Goal: Transaction & Acquisition: Purchase product/service

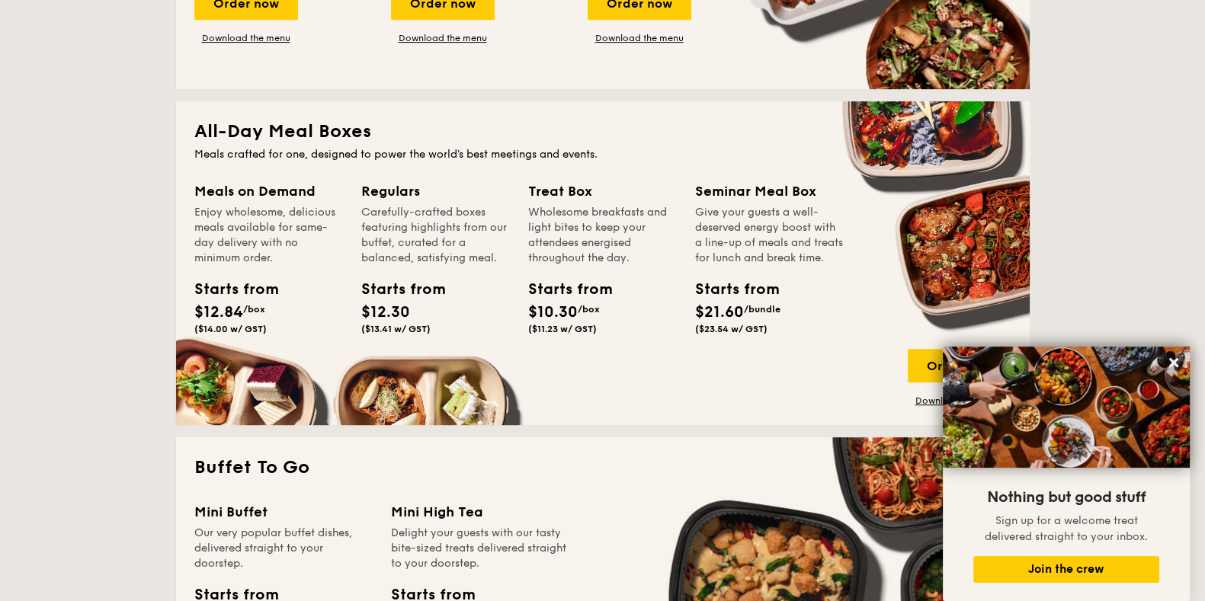
scroll to position [953, 0]
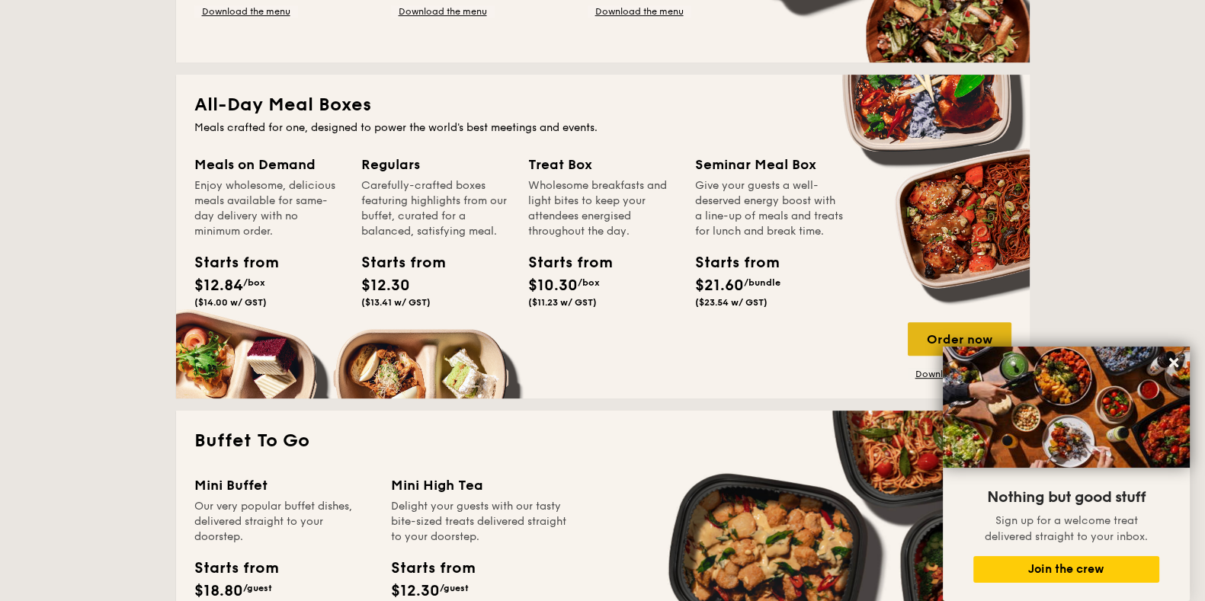
click at [925, 333] on div "Order now" at bounding box center [960, 339] width 104 height 34
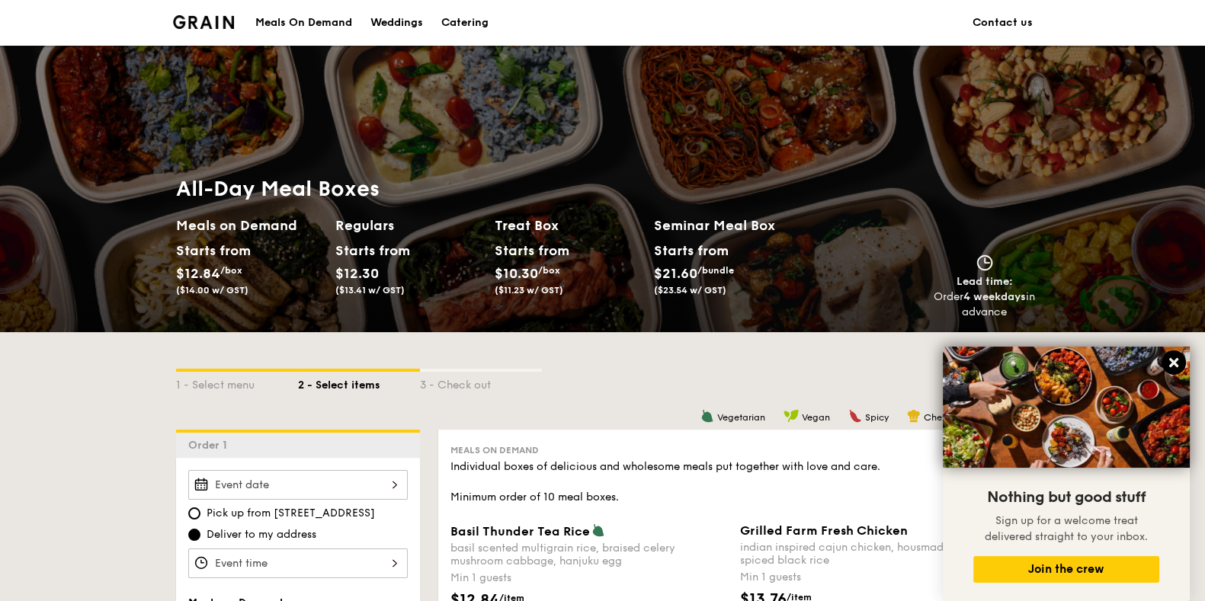
click at [1174, 367] on icon at bounding box center [1174, 363] width 14 height 14
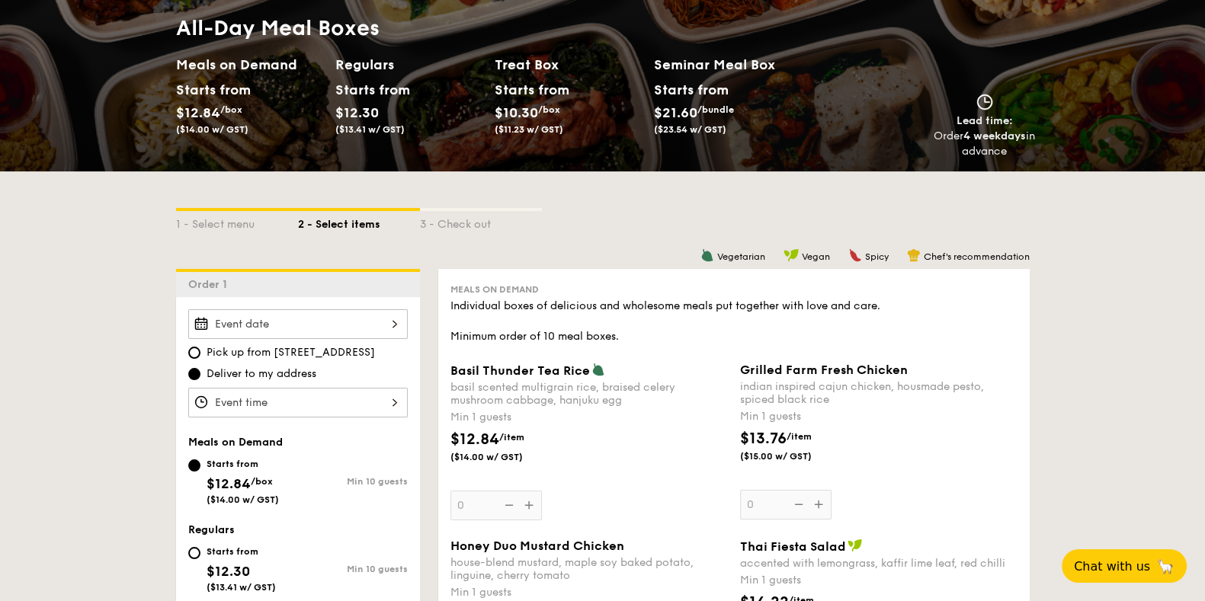
scroll to position [190, 0]
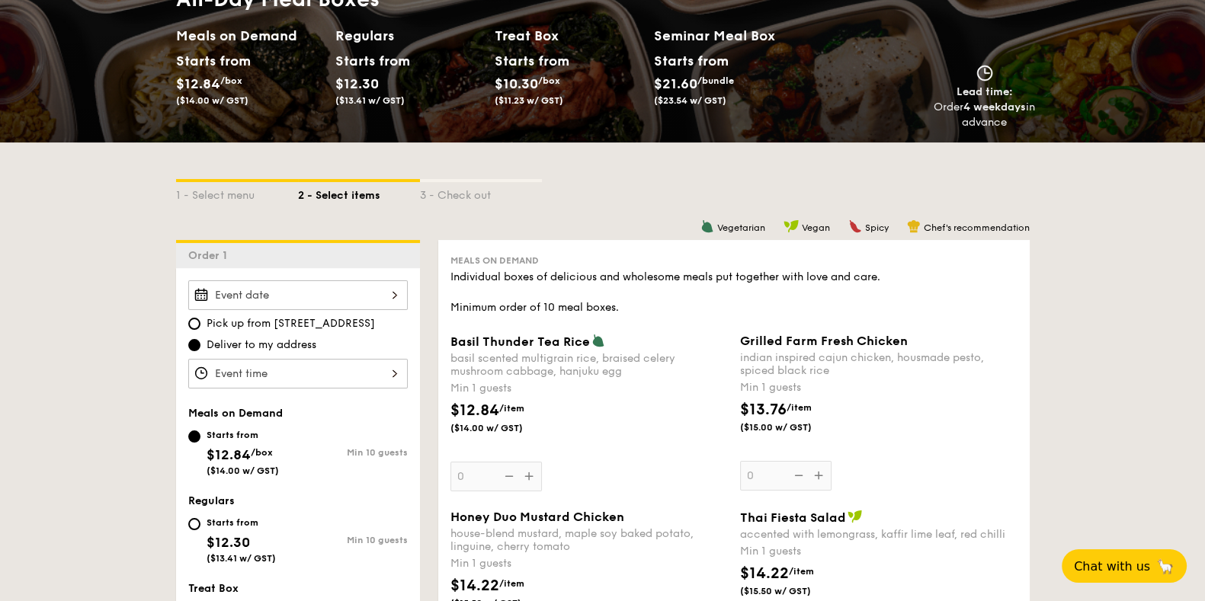
click at [267, 287] on div at bounding box center [298, 296] width 220 height 30
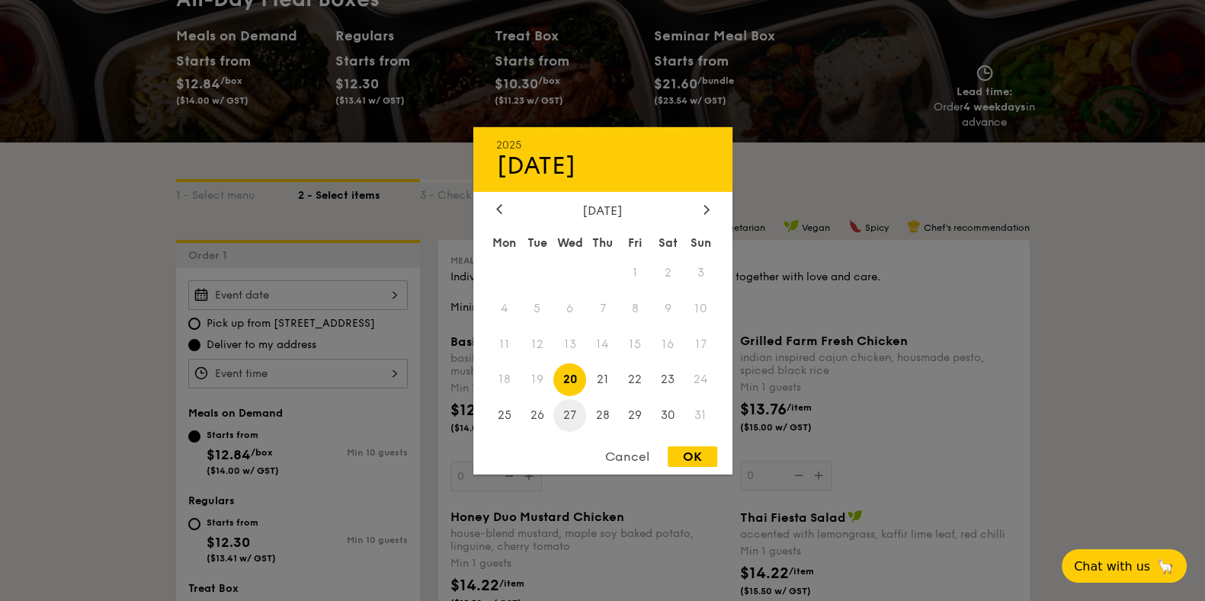
click at [563, 413] on span "27" at bounding box center [569, 415] width 33 height 33
click at [681, 454] on div "OK" at bounding box center [693, 457] width 50 height 21
type input "[DATE]"
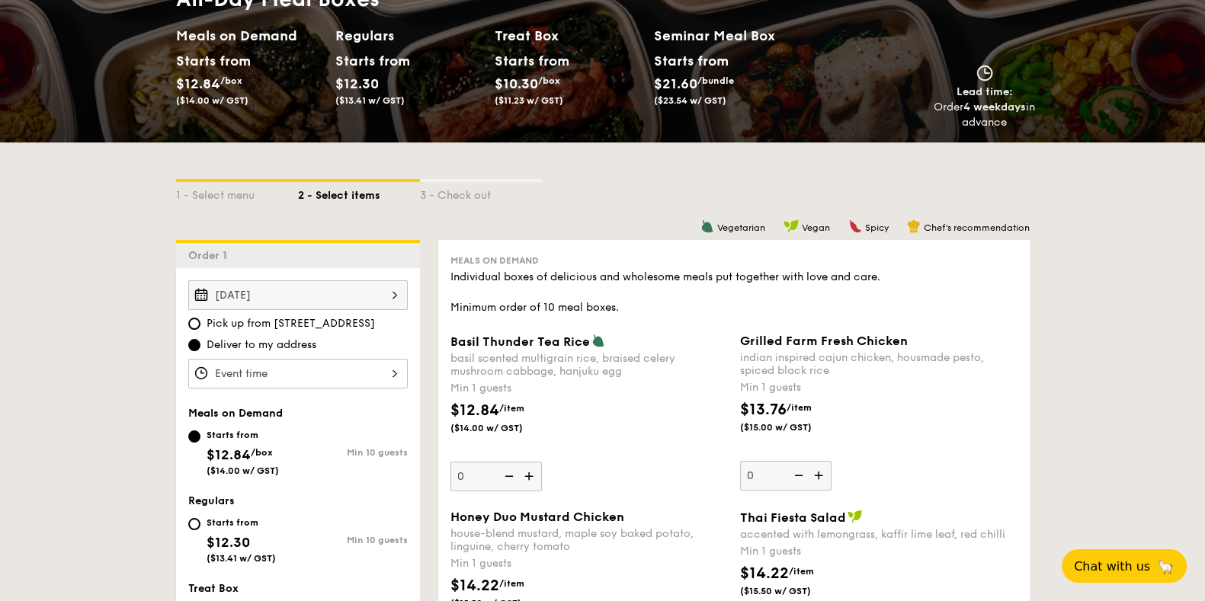
click at [393, 369] on div at bounding box center [298, 374] width 220 height 30
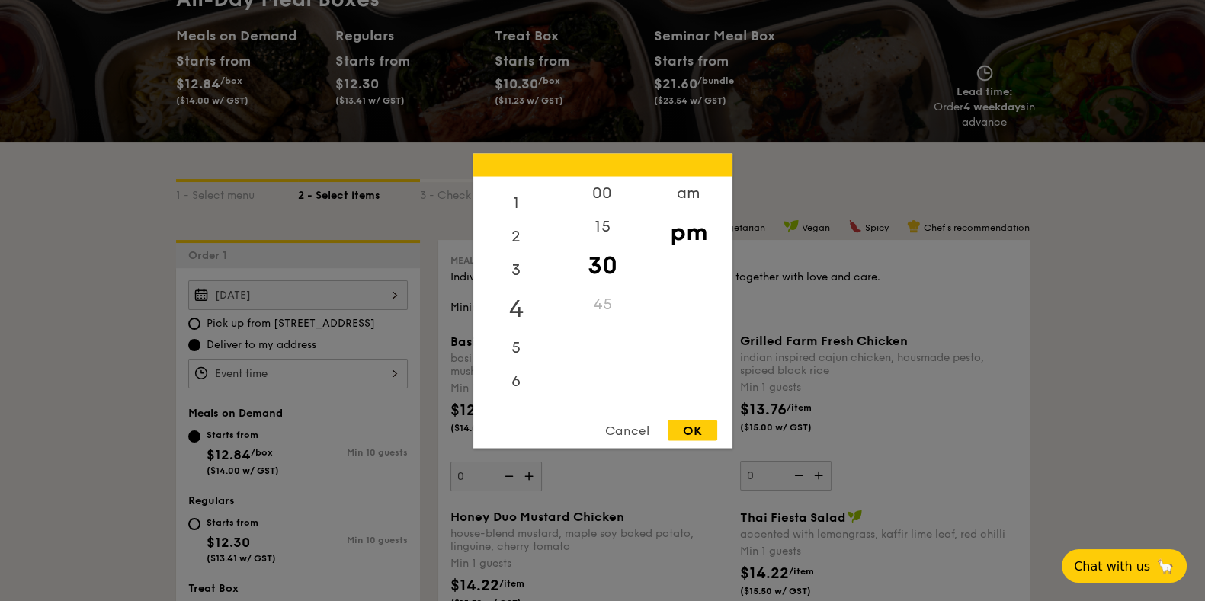
scroll to position [0, 0]
click at [522, 191] on div "12" at bounding box center [516, 198] width 86 height 44
click at [599, 194] on div "00" at bounding box center [603, 198] width 86 height 44
click at [693, 428] on div "OK" at bounding box center [693, 430] width 50 height 21
type input "12:00PM"
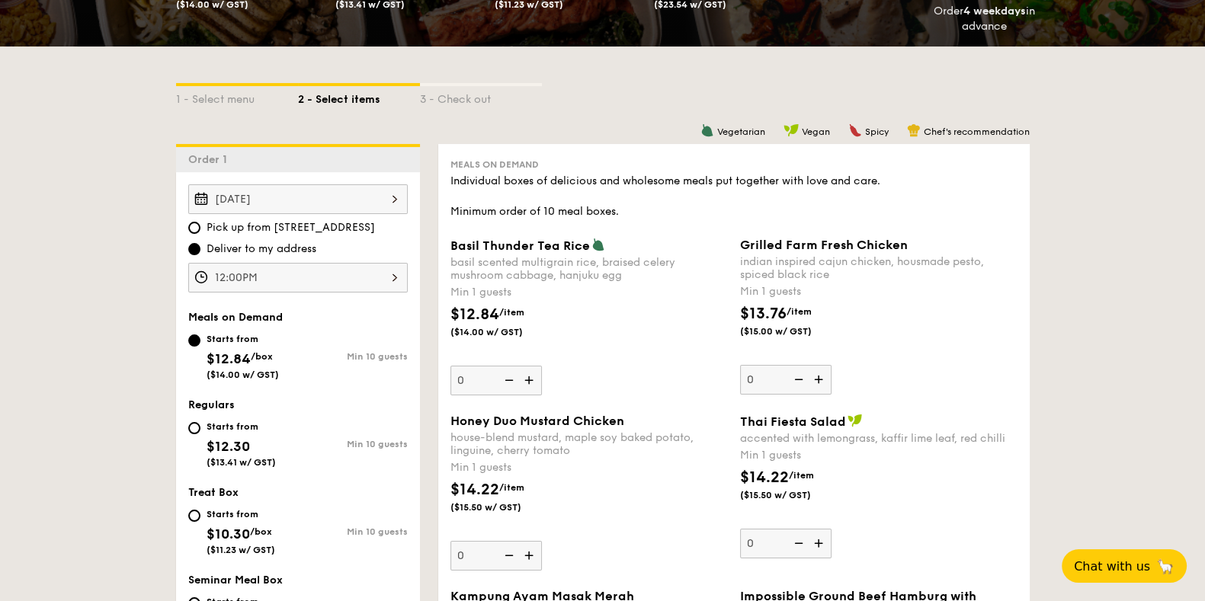
scroll to position [380, 0]
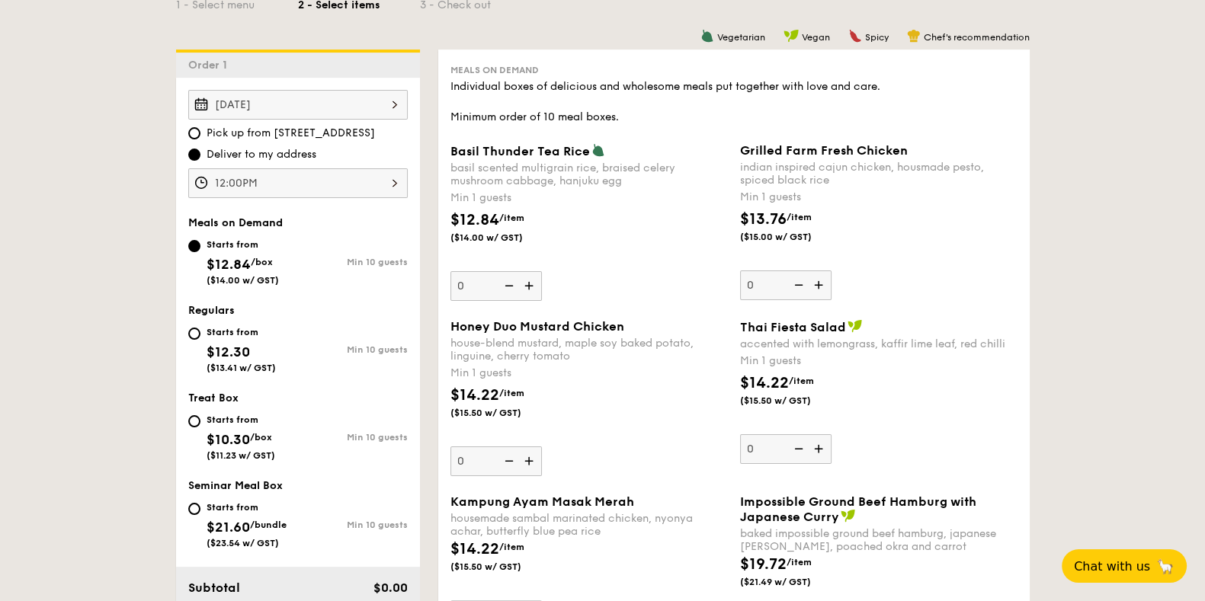
click at [532, 286] on img at bounding box center [530, 285] width 23 height 29
click at [532, 286] on input "0" at bounding box center [496, 286] width 91 height 30
click at [511, 287] on img at bounding box center [507, 285] width 23 height 29
click at [511, 287] on input "1" at bounding box center [496, 286] width 91 height 30
type input "0"
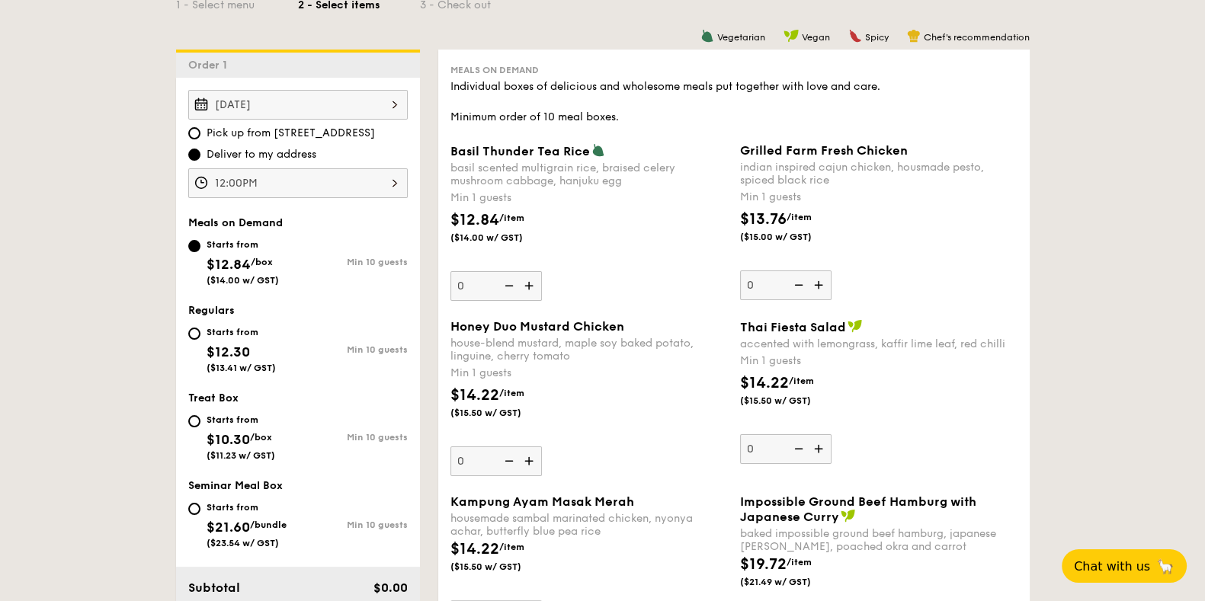
click at [625, 249] on div "$12.84 /item ($14.00 w/ GST)" at bounding box center [589, 235] width 290 height 53
click at [542, 271] on input "0" at bounding box center [496, 286] width 91 height 30
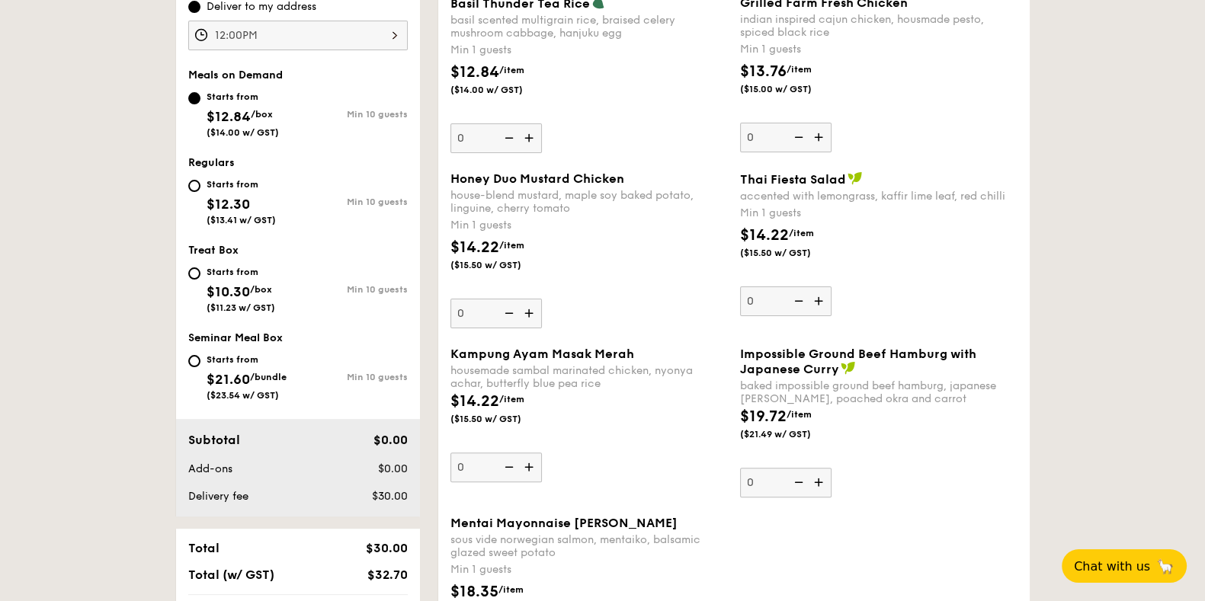
scroll to position [572, 0]
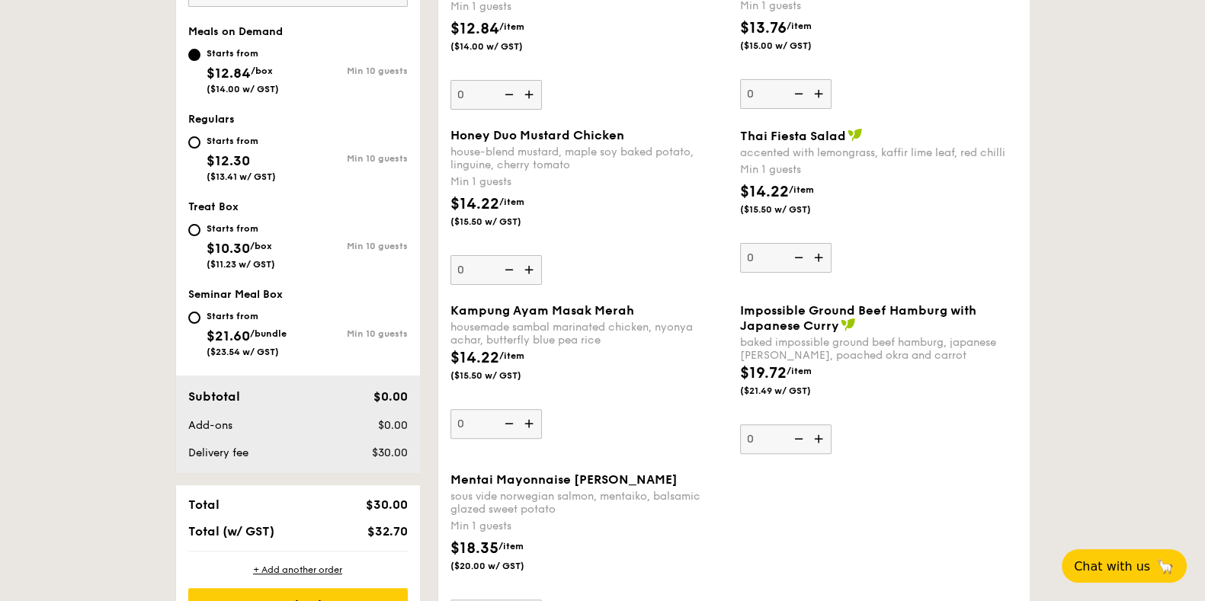
click at [200, 143] on div "Starts from $12.30 ($13.41 w/ GST)" at bounding box center [243, 157] width 110 height 50
click at [200, 143] on input "Starts from $12.30 ($13.41 w/ GST) Min 10 guests" at bounding box center [194, 142] width 12 height 12
radio input "true"
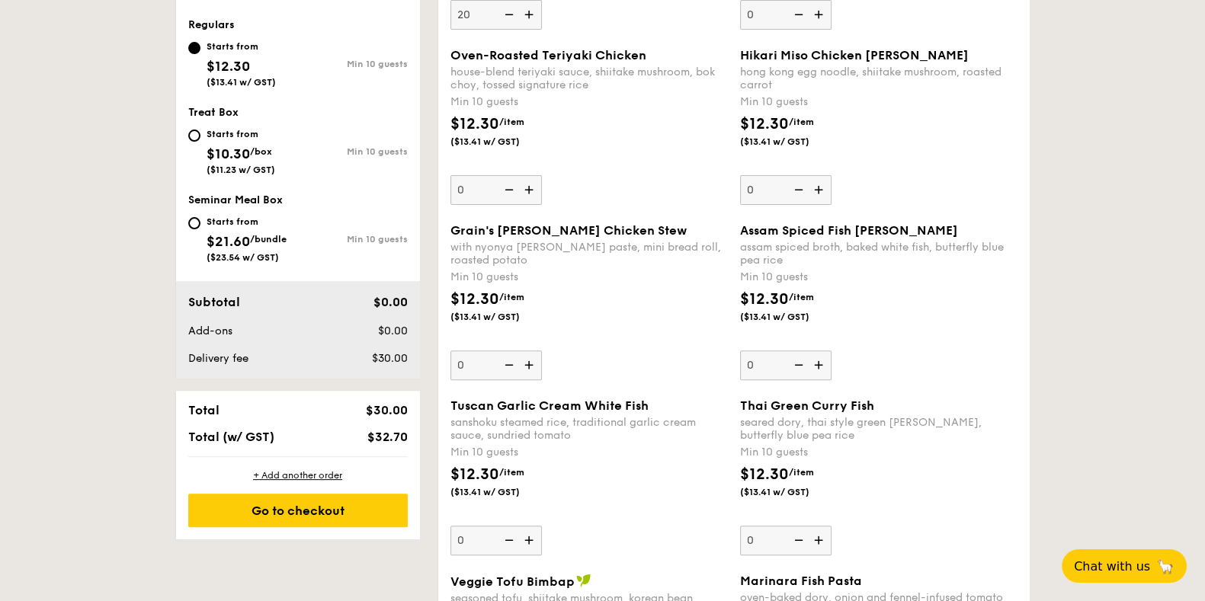
scroll to position [858, 0]
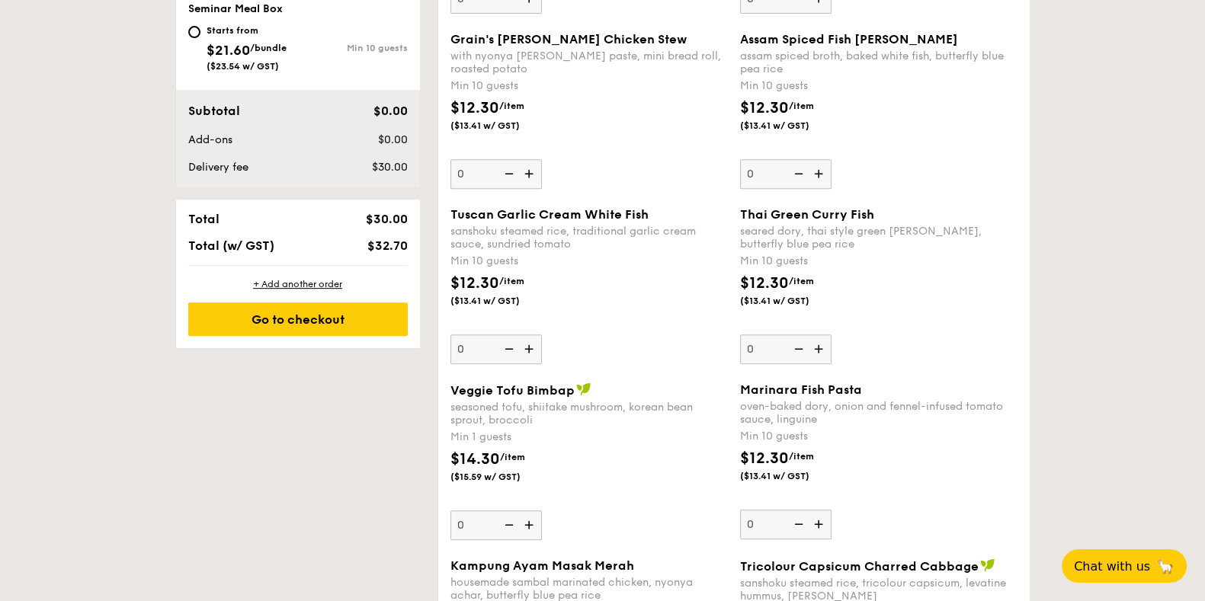
type input "20"
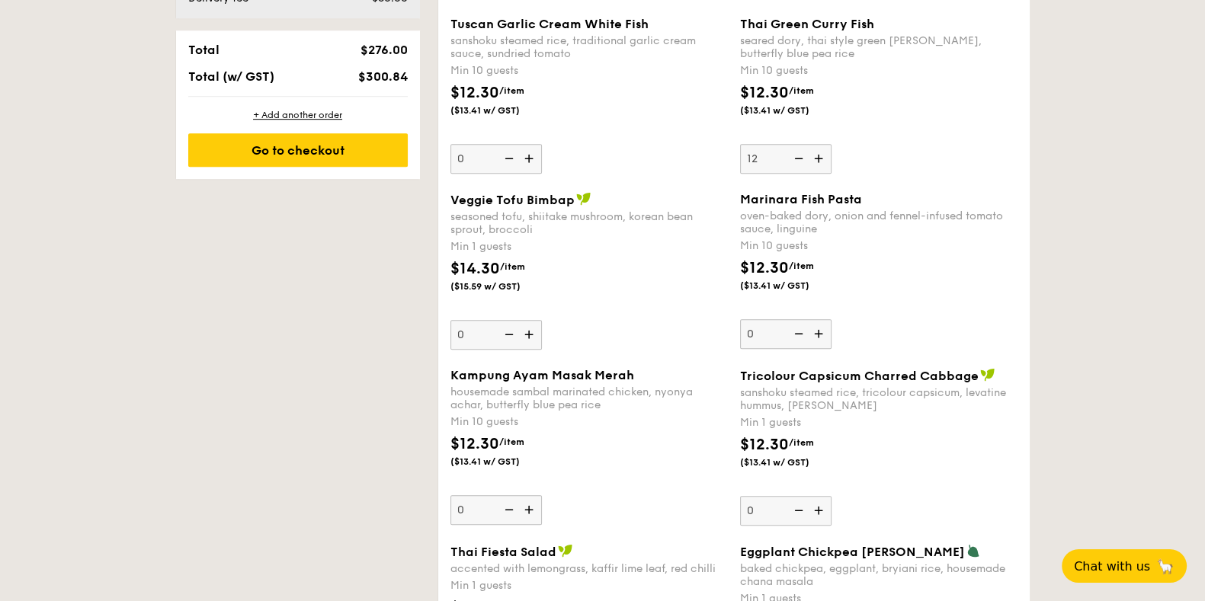
type input "12"
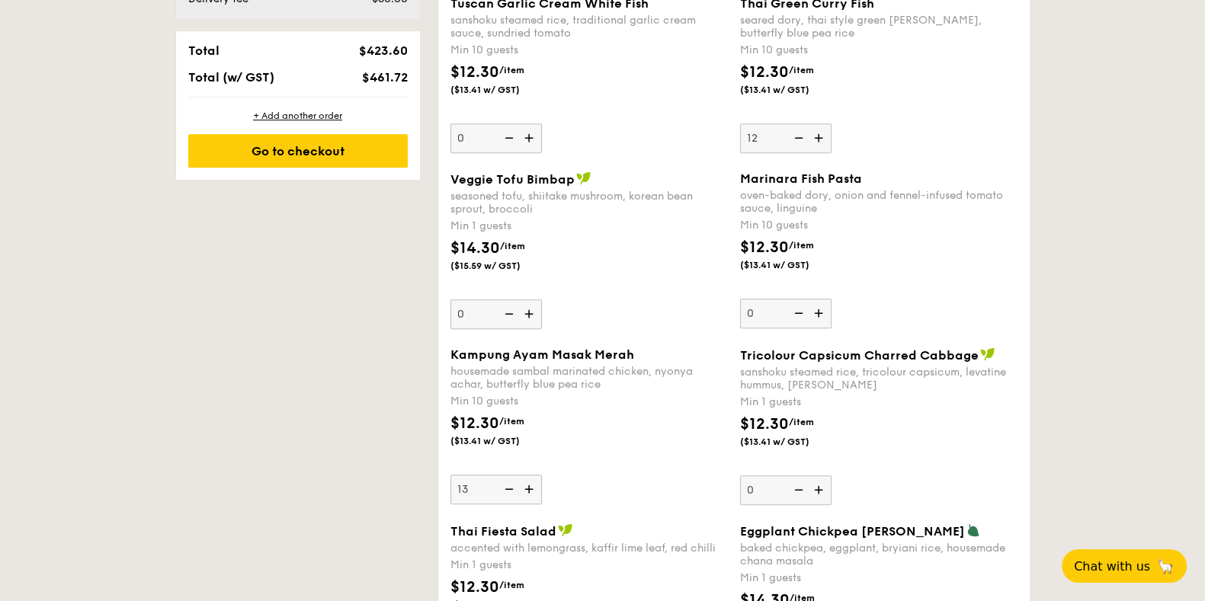
type input "13"
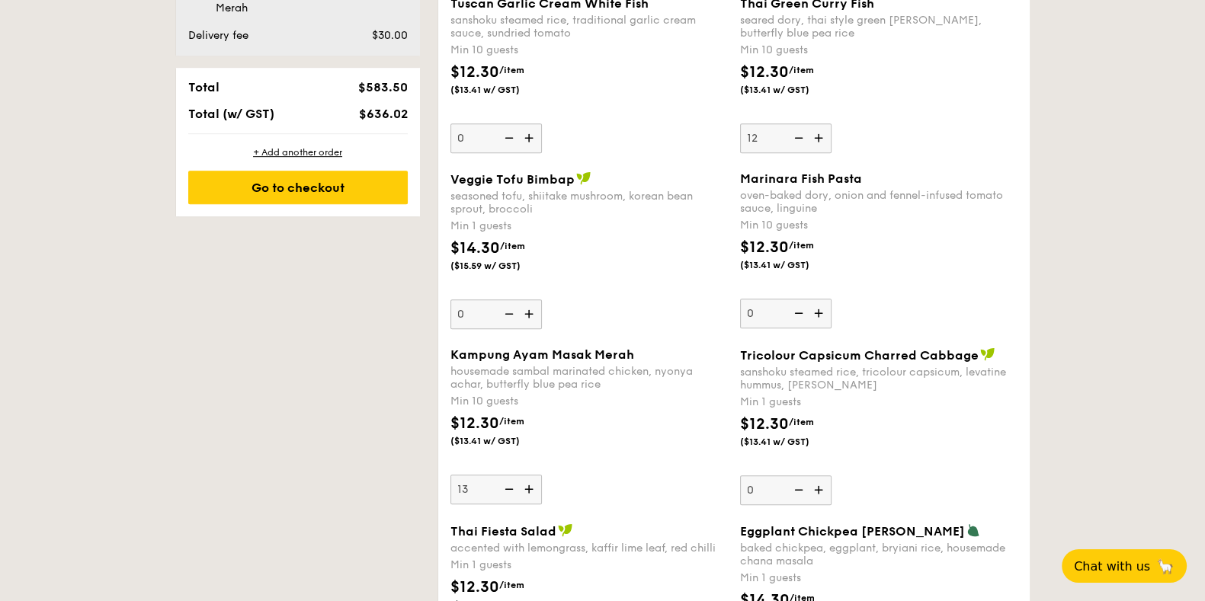
click at [608, 433] on div "Kampung Ayam Masak Merah housemade sambal marinated chicken, nyonya achar, butt…" at bounding box center [589, 426] width 277 height 157
click at [542, 475] on input "13" at bounding box center [496, 490] width 91 height 30
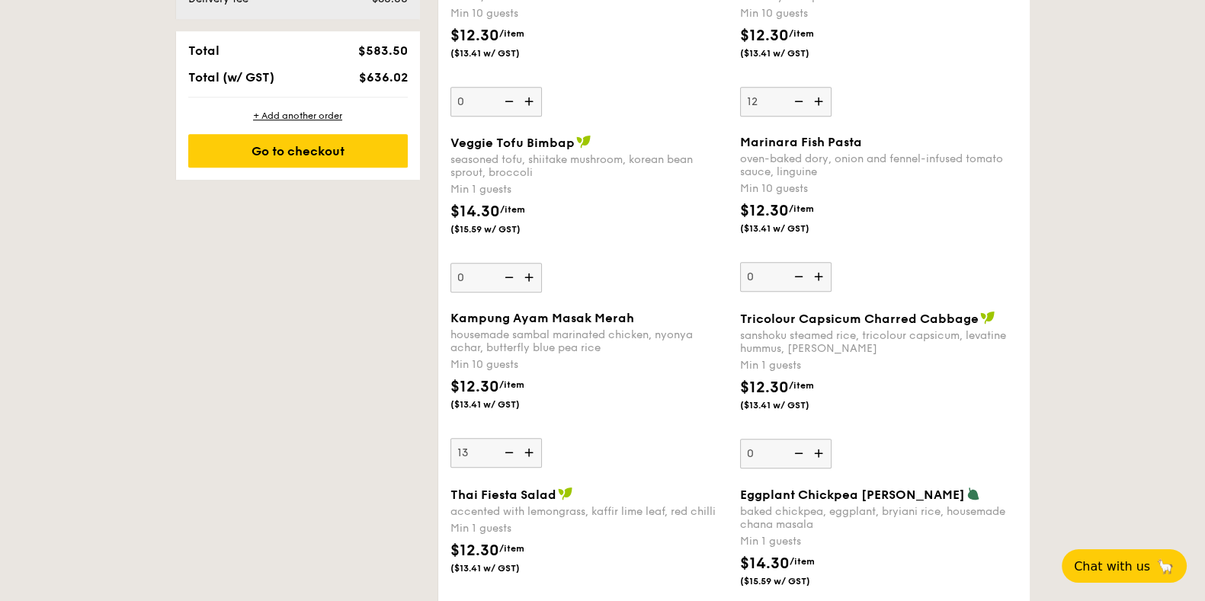
click at [652, 419] on div "$12.30 /item ($13.41 w/ GST)" at bounding box center [589, 402] width 290 height 53
click at [542, 438] on input "13" at bounding box center [496, 453] width 91 height 30
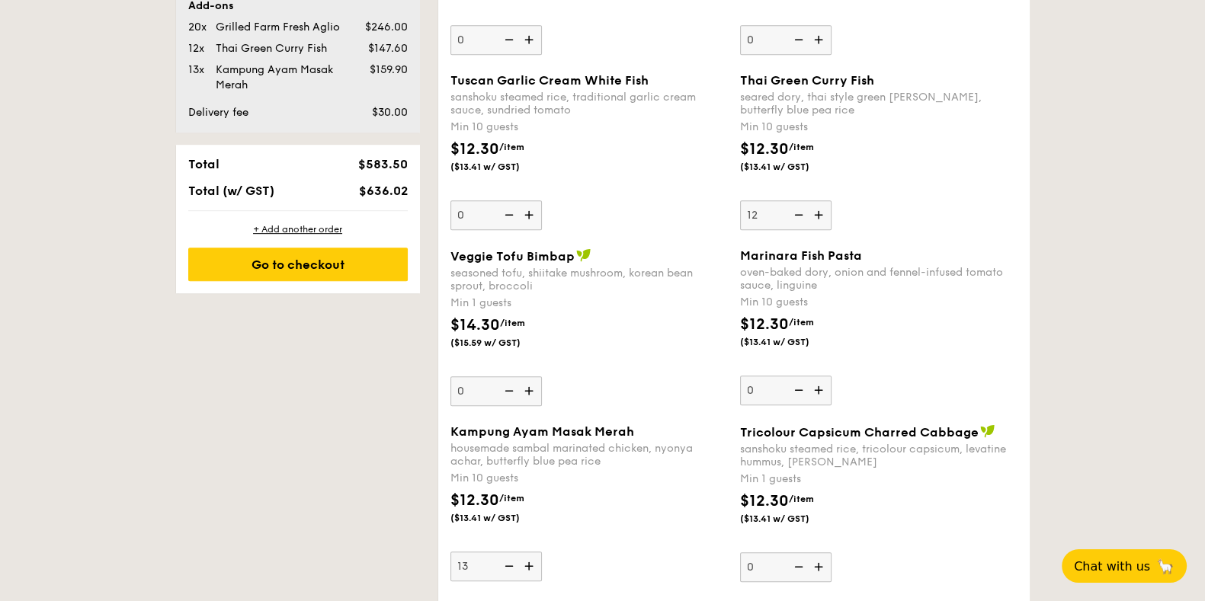
scroll to position [1062, 0]
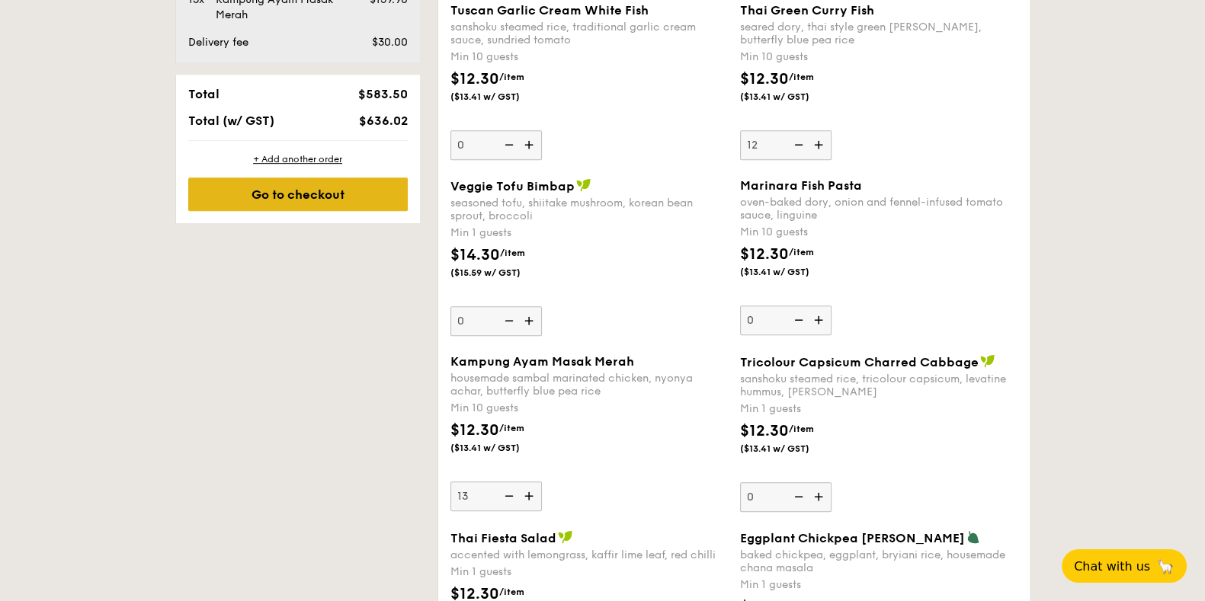
click at [280, 197] on div "Go to checkout" at bounding box center [298, 195] width 220 height 34
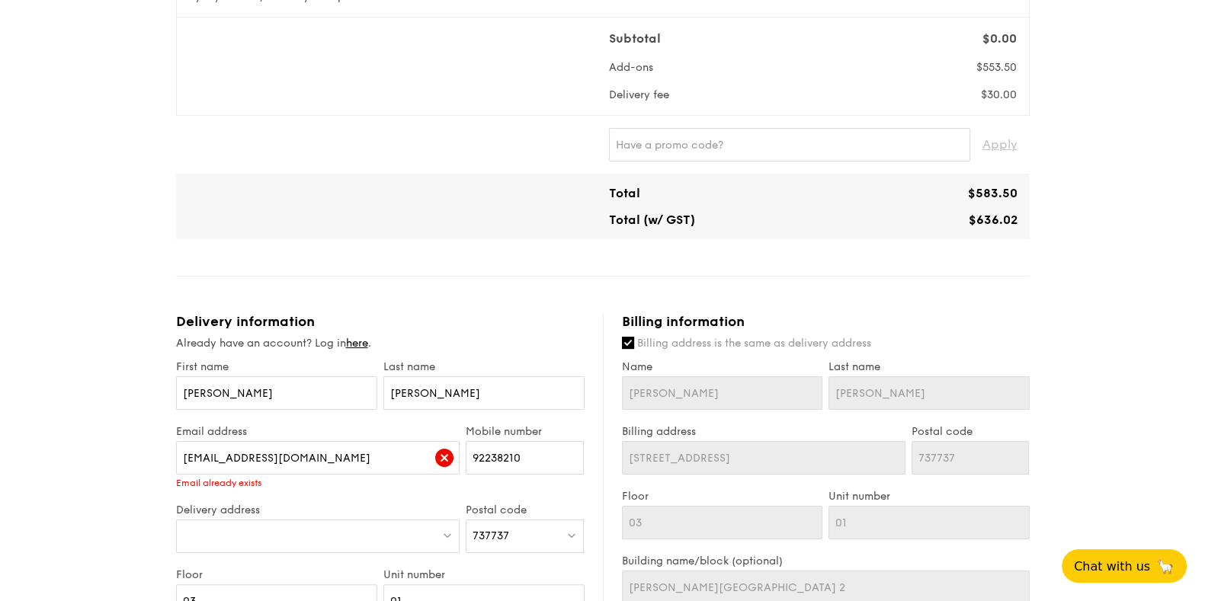
scroll to position [286, 0]
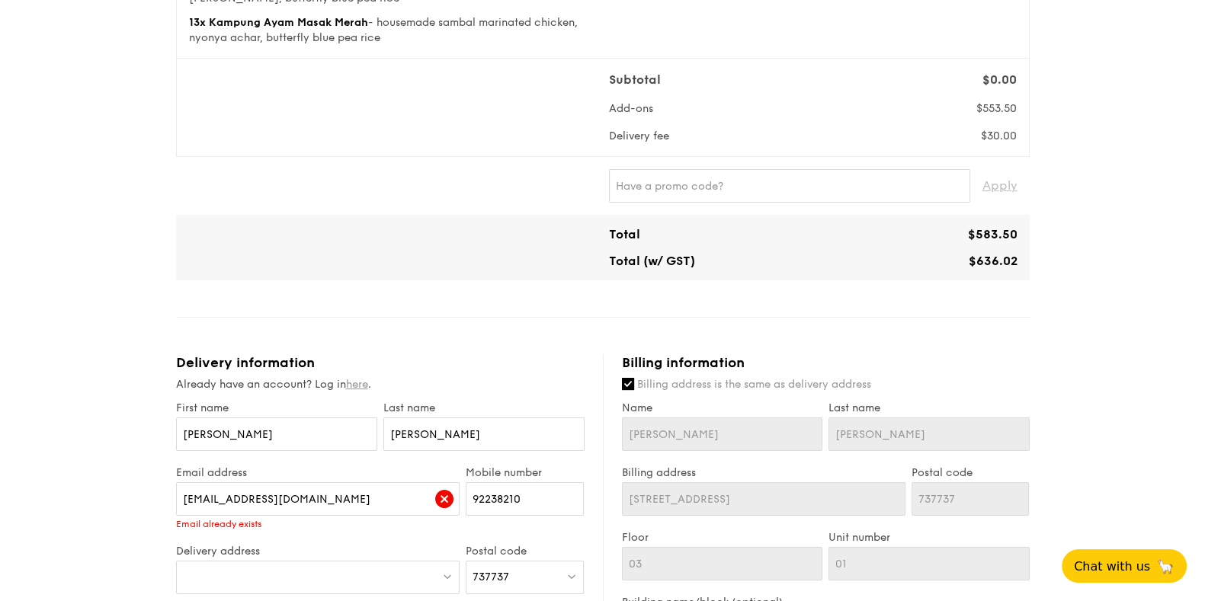
click at [362, 383] on link "here" at bounding box center [357, 384] width 22 height 13
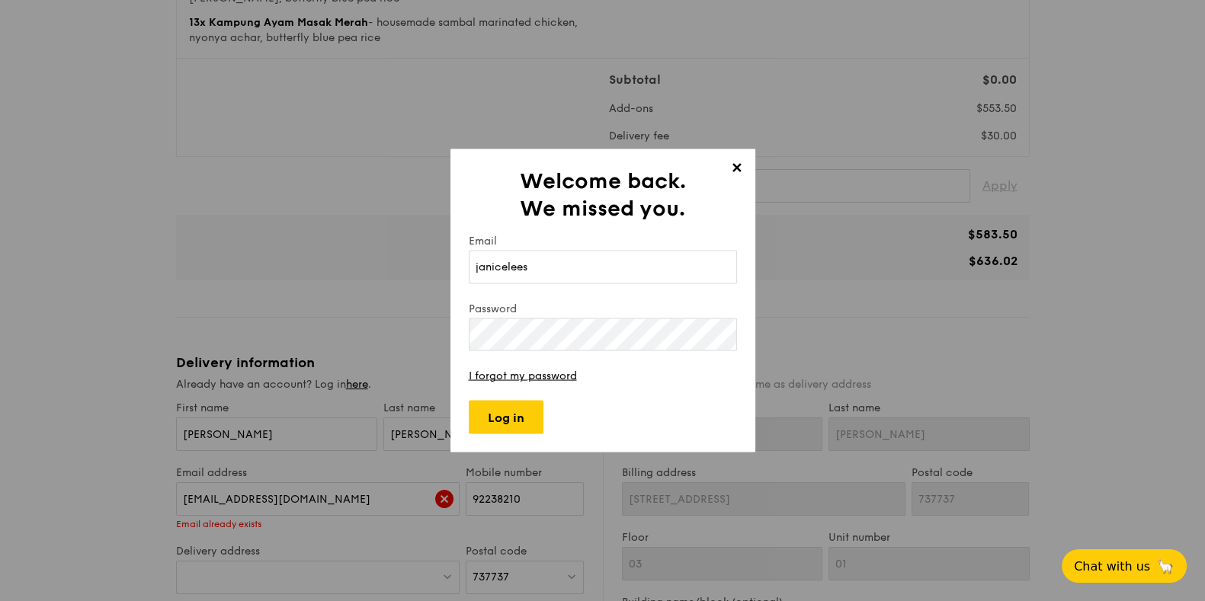
type input "[EMAIL_ADDRESS][DOMAIN_NAME]"
click at [520, 437] on div "✕ Welcome back. We missed you. Email [EMAIL_ADDRESS][DOMAIN_NAME] Password I fo…" at bounding box center [603, 301] width 305 height 304
click at [511, 420] on input "Log in" at bounding box center [506, 418] width 75 height 34
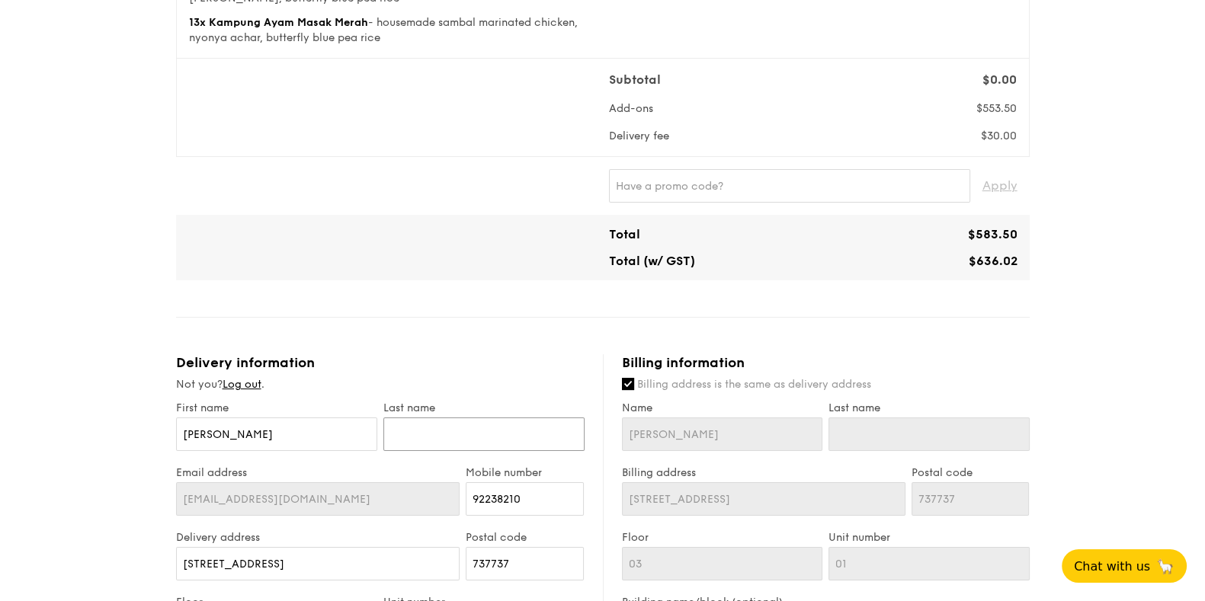
click at [413, 422] on input "text" at bounding box center [483, 435] width 201 height 34
type input "L"
type input "Le"
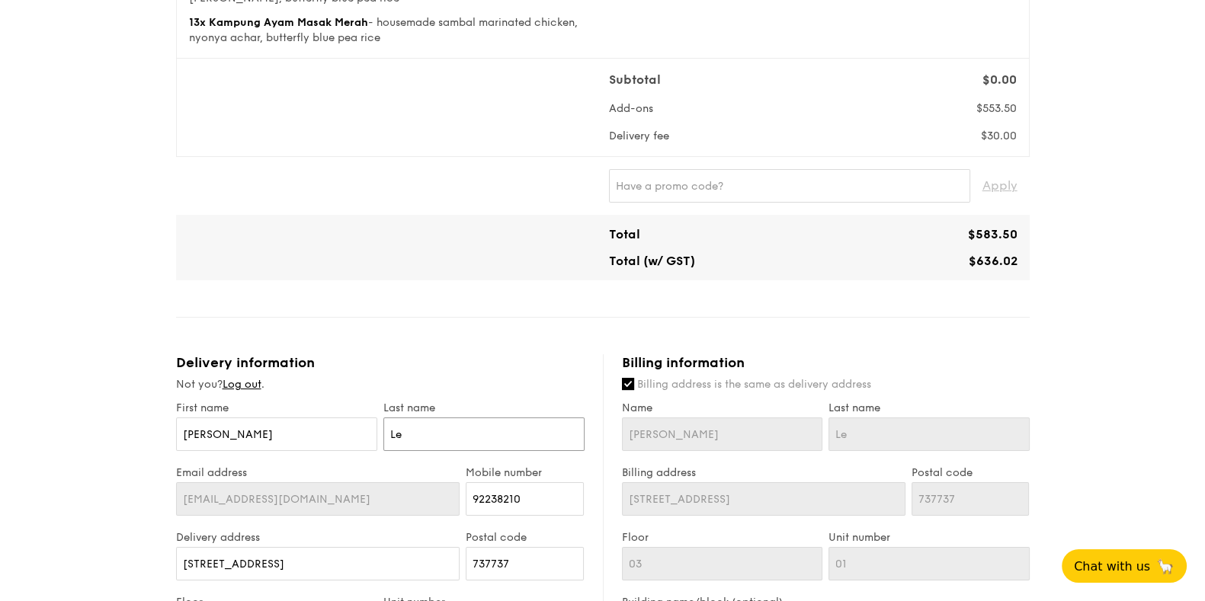
type input "[PERSON_NAME]"
click at [404, 370] on div "Delivery information" at bounding box center [380, 362] width 409 height 17
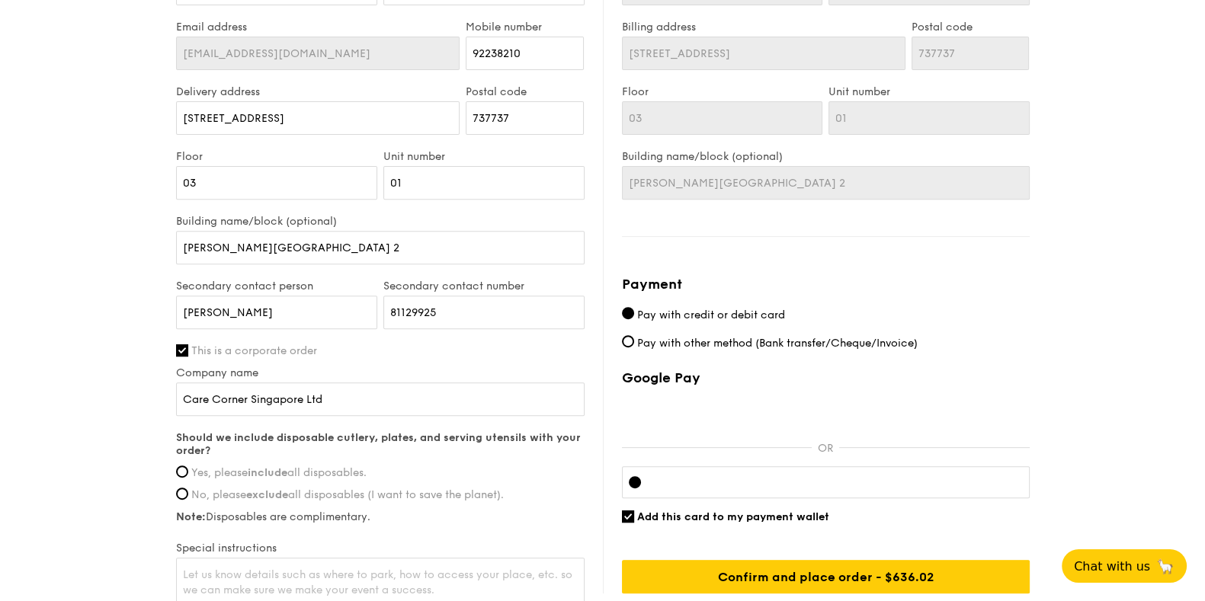
scroll to position [762, 0]
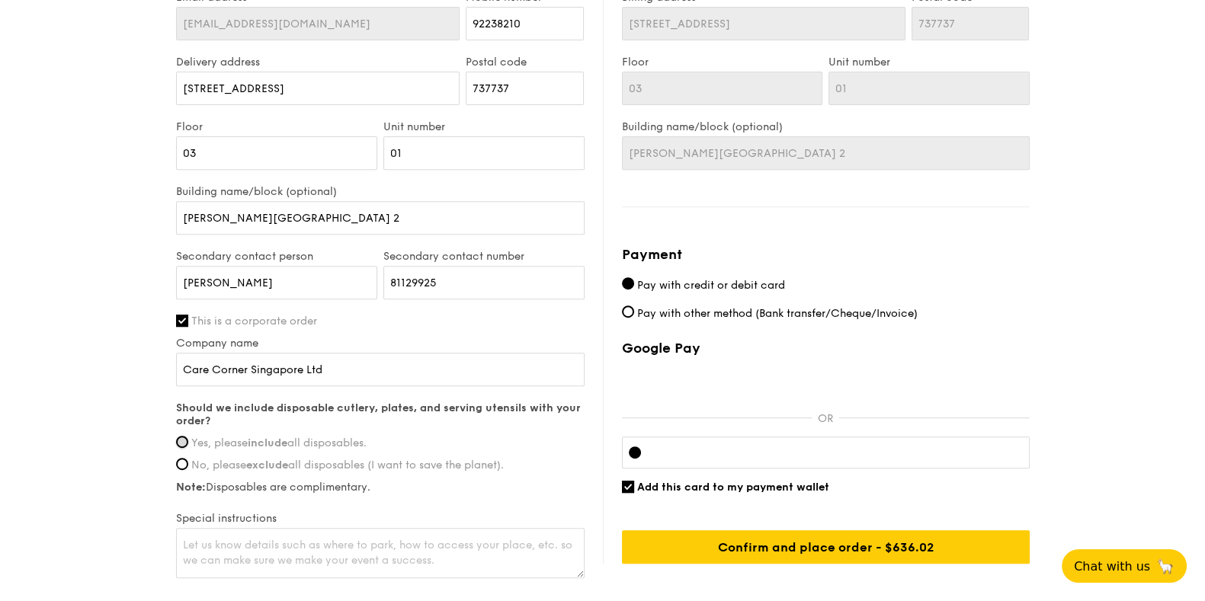
click at [185, 436] on input "Yes, please include all disposables." at bounding box center [182, 442] width 12 height 12
radio input "true"
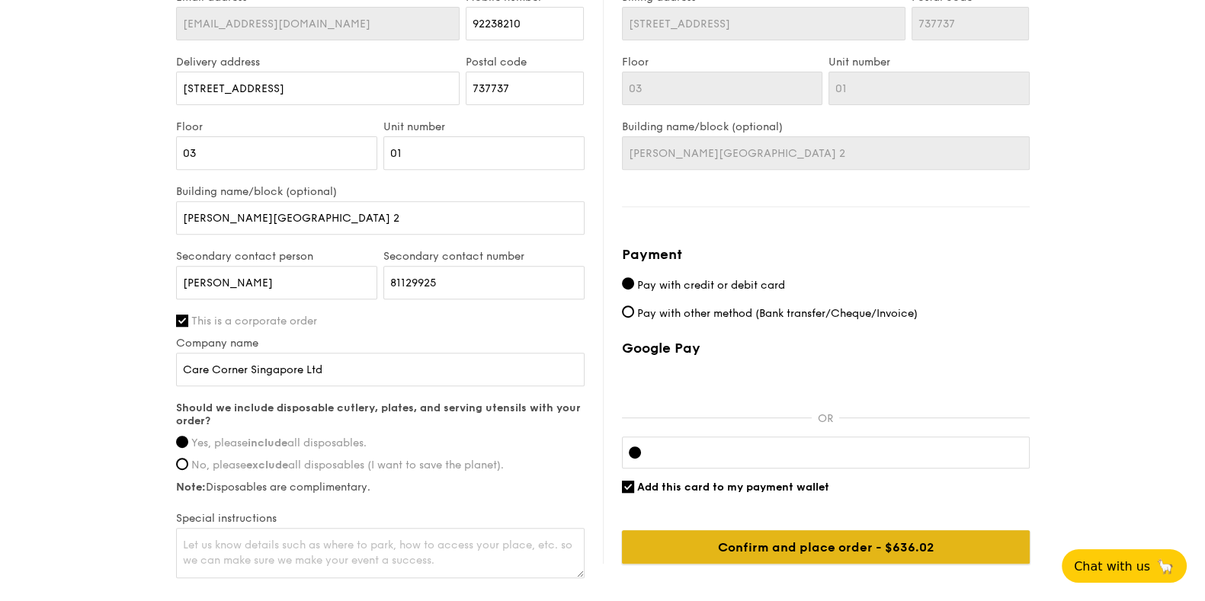
click at [810, 543] on input "Confirm and place order - $636.02" at bounding box center [826, 548] width 408 height 34
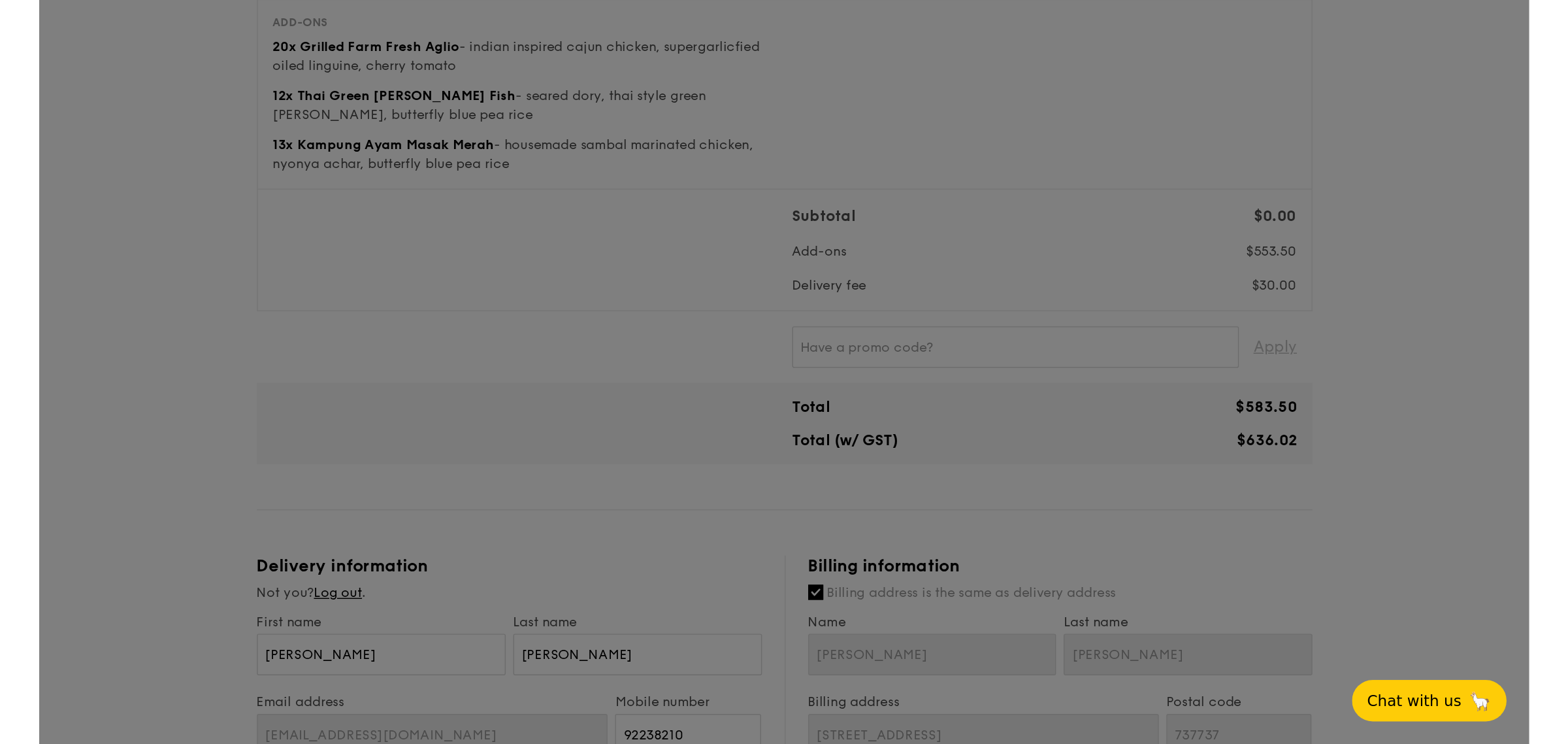
scroll to position [0, 0]
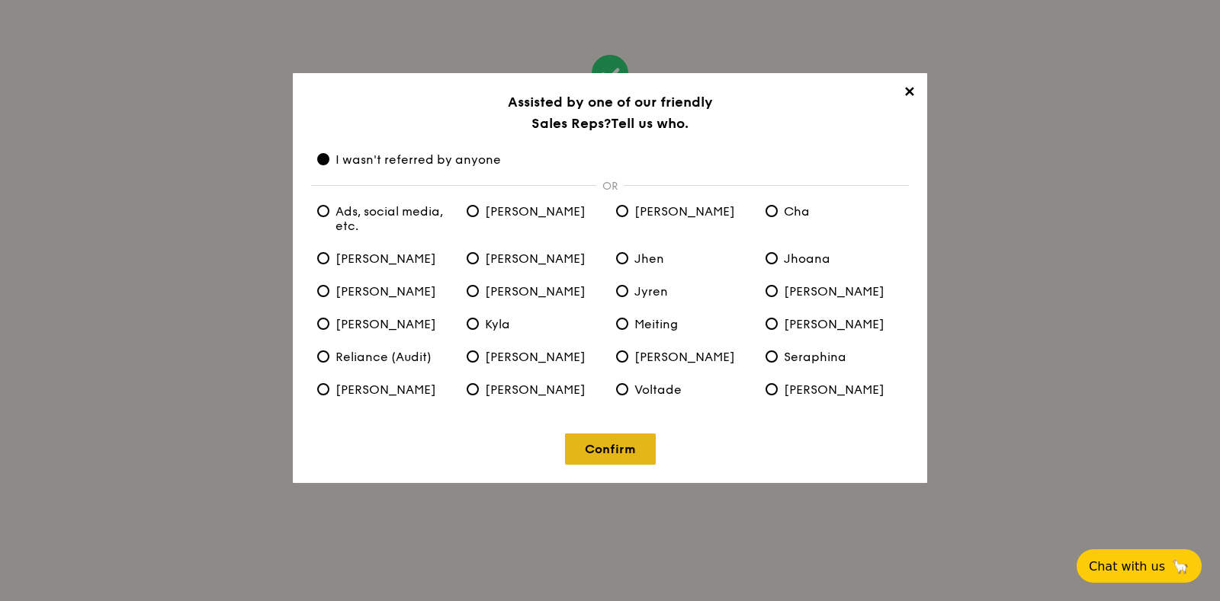
click at [607, 449] on link "Confirm" at bounding box center [610, 449] width 91 height 31
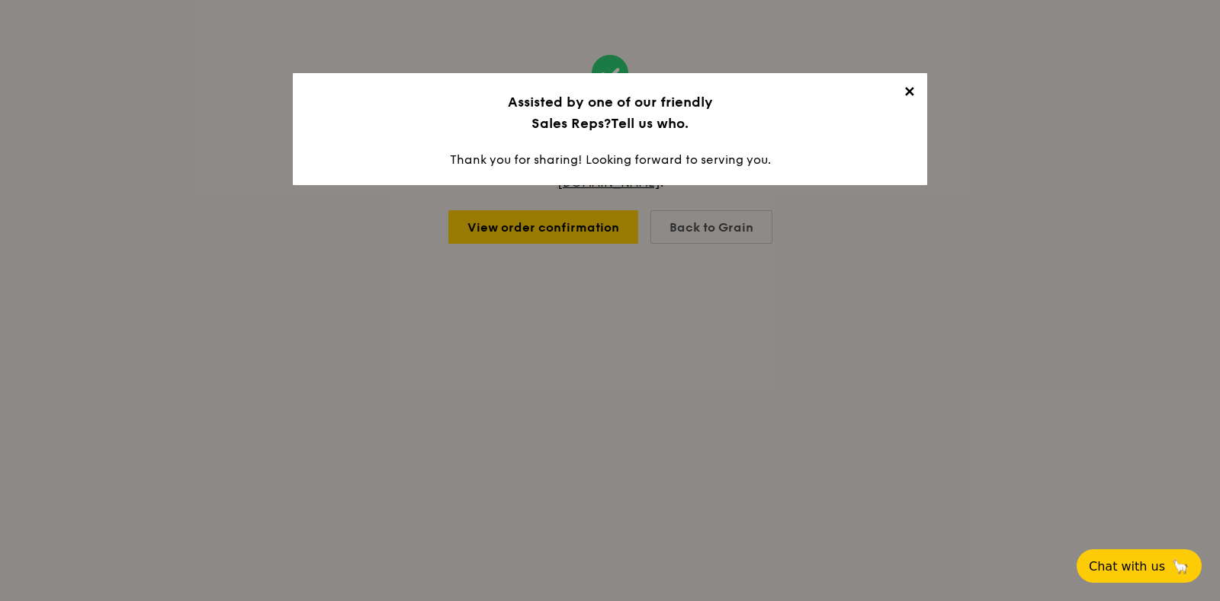
click at [912, 92] on span "✕" at bounding box center [908, 94] width 21 height 21
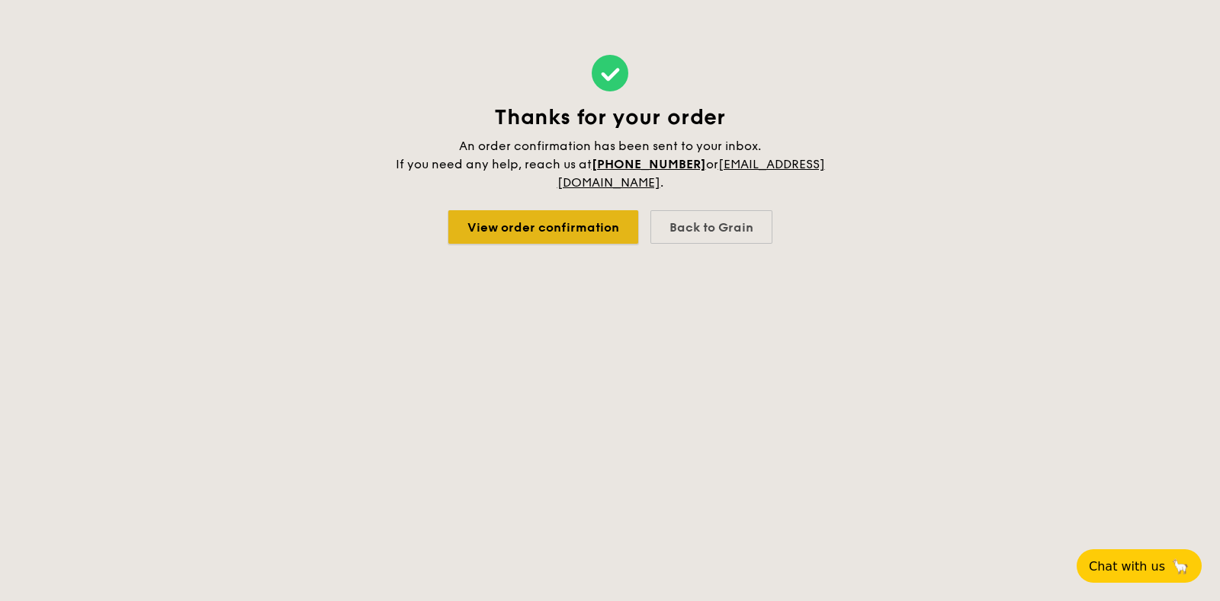
click at [595, 225] on link "View order confirmation" at bounding box center [543, 227] width 190 height 34
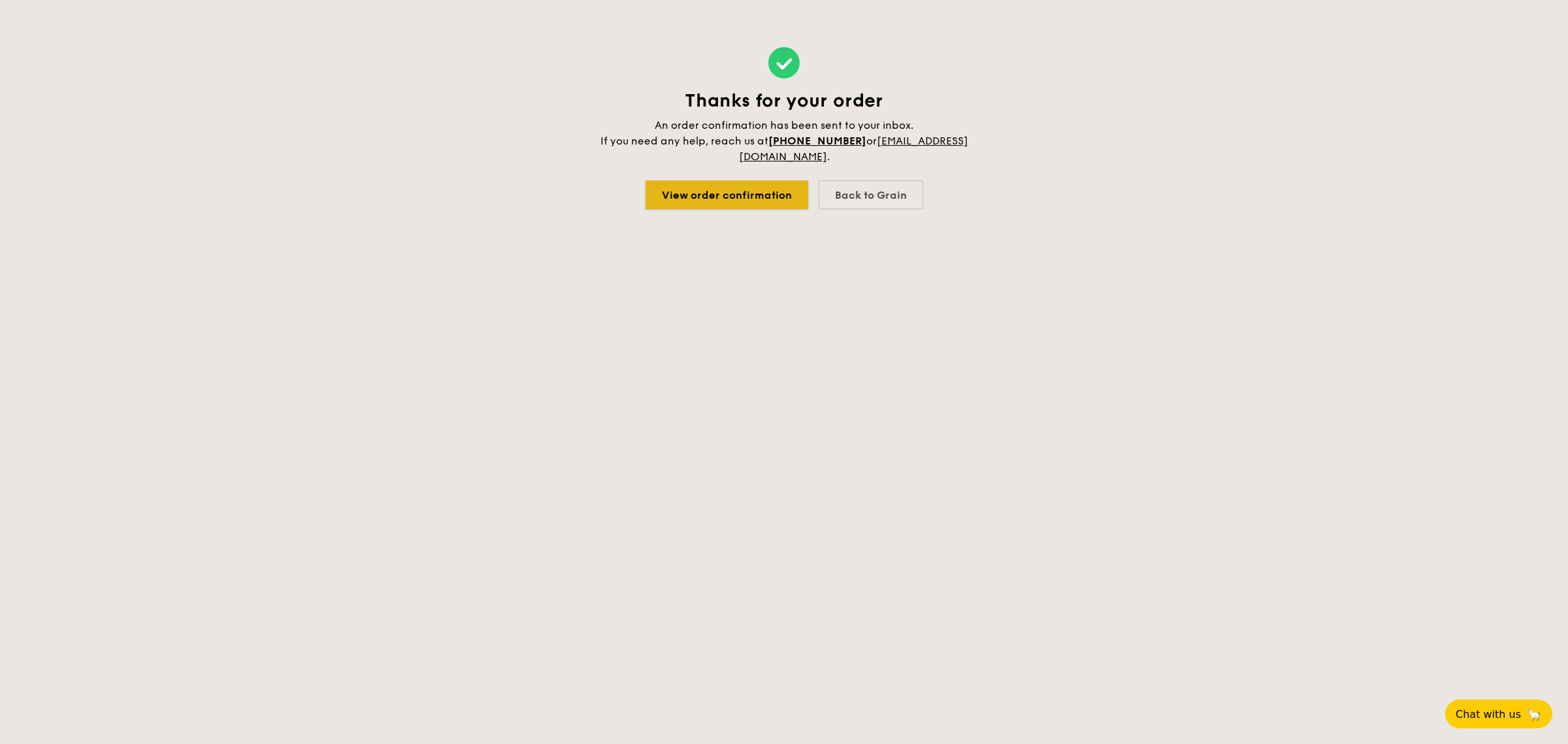
click at [717, 200] on link "View order confirmation" at bounding box center [727, 195] width 163 height 29
